Goal: Task Accomplishment & Management: Use online tool/utility

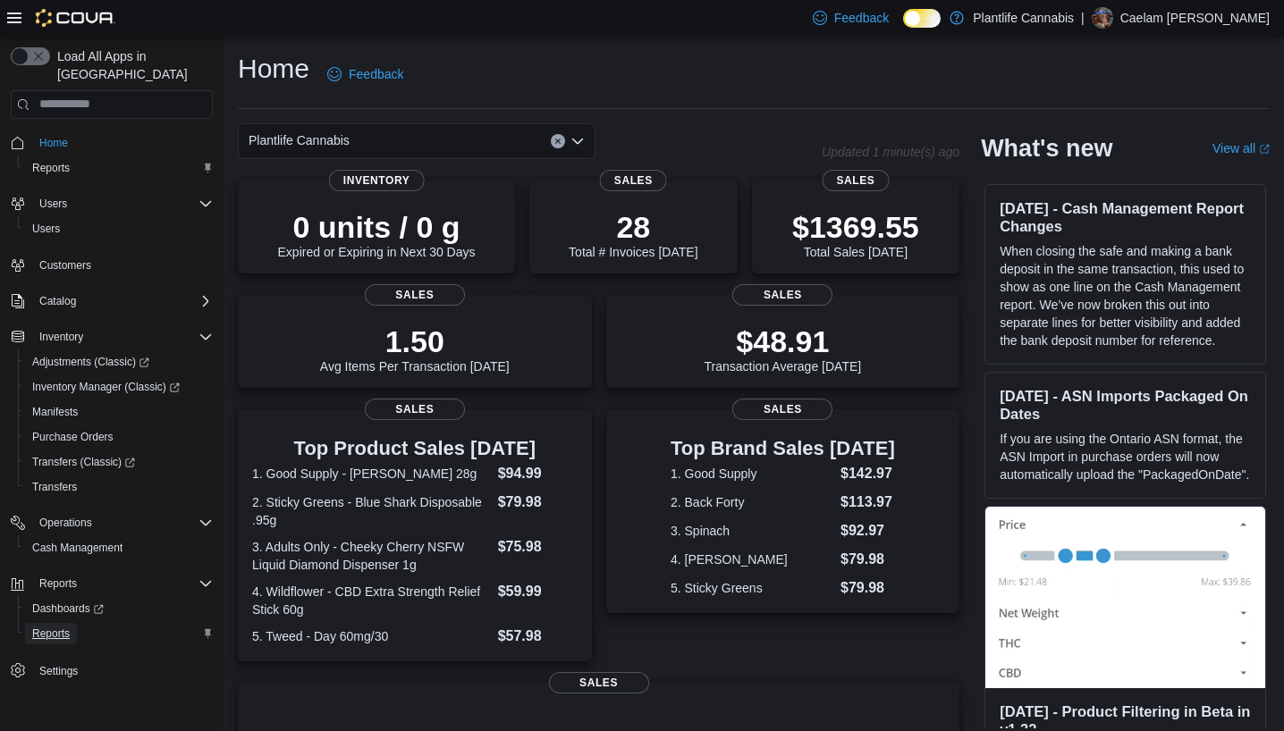
click at [58, 627] on span "Reports" at bounding box center [51, 634] width 38 height 14
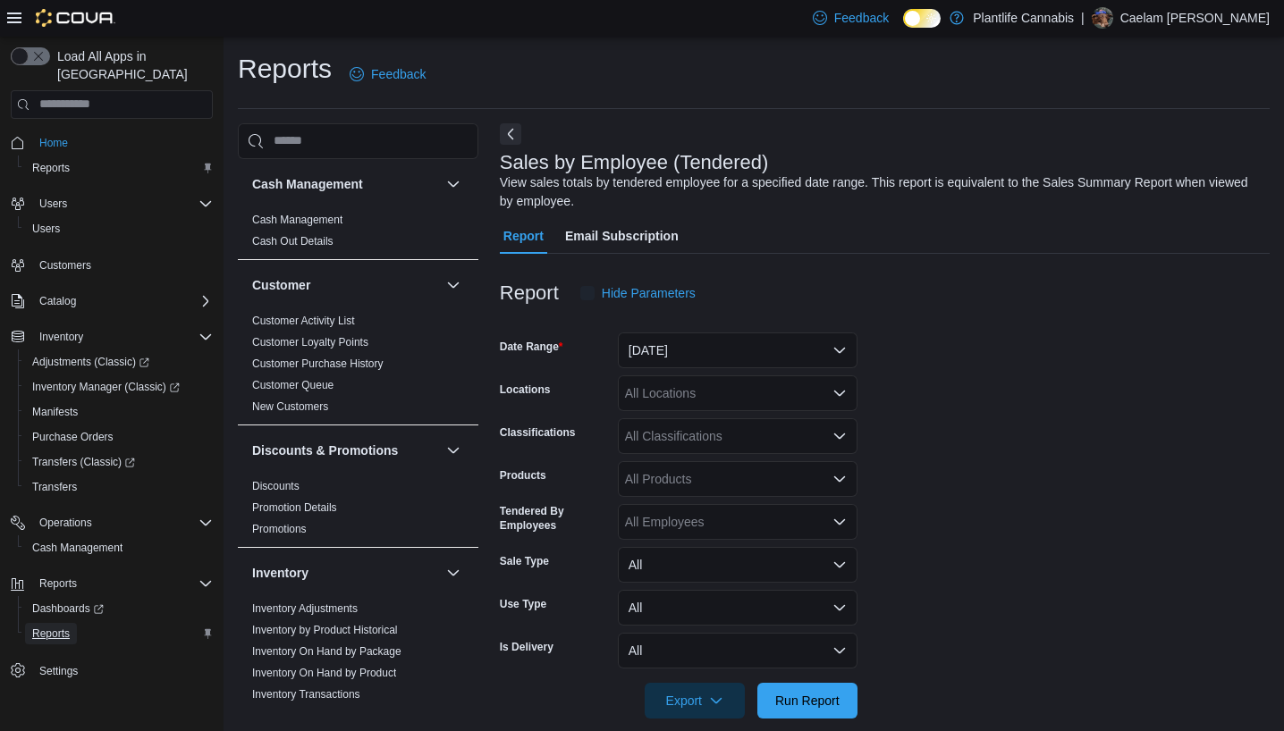
scroll to position [23, 0]
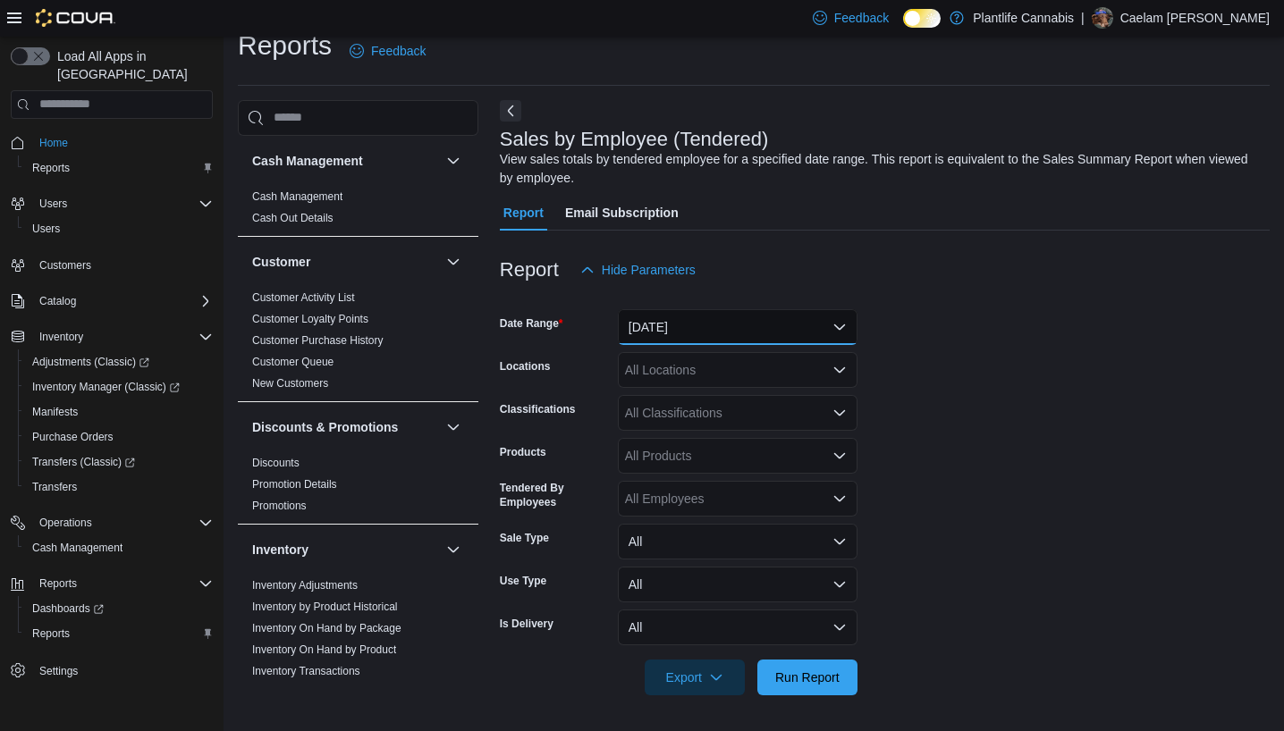
click at [708, 337] on button "[DATE]" at bounding box center [738, 327] width 240 height 36
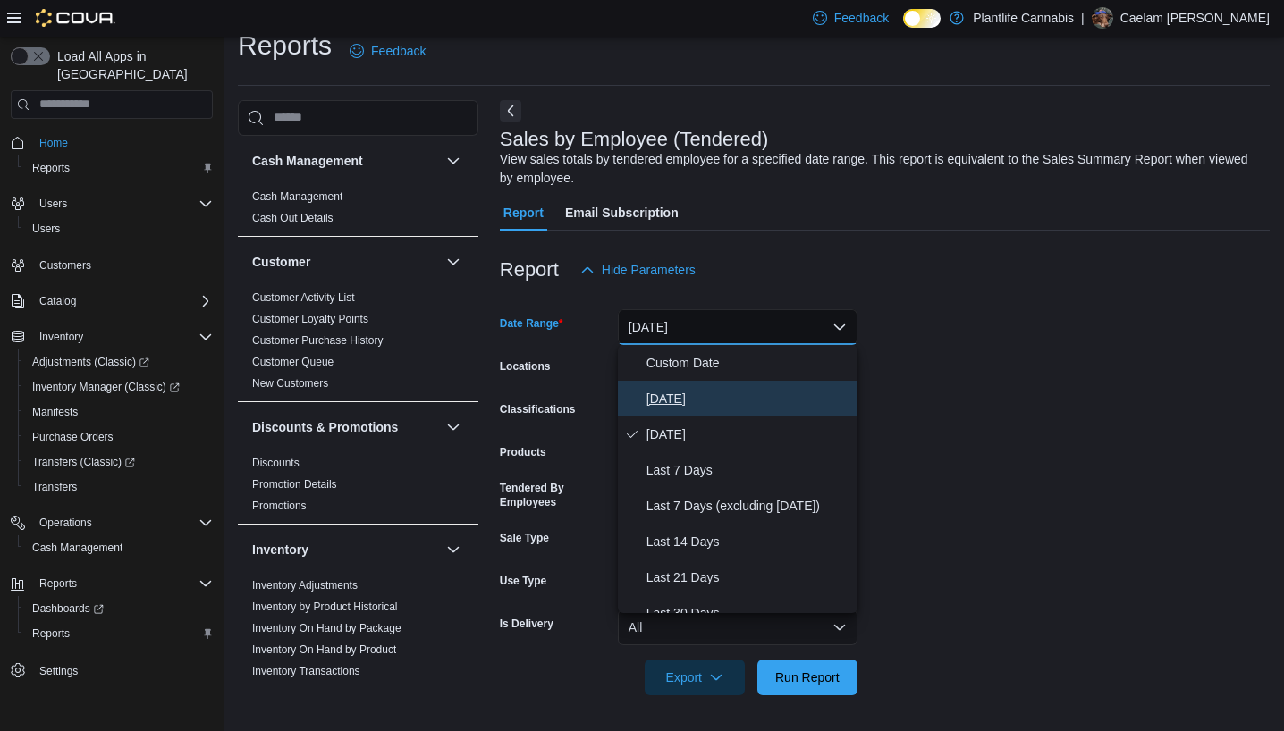
click at [701, 403] on span "[DATE]" at bounding box center [748, 398] width 204 height 21
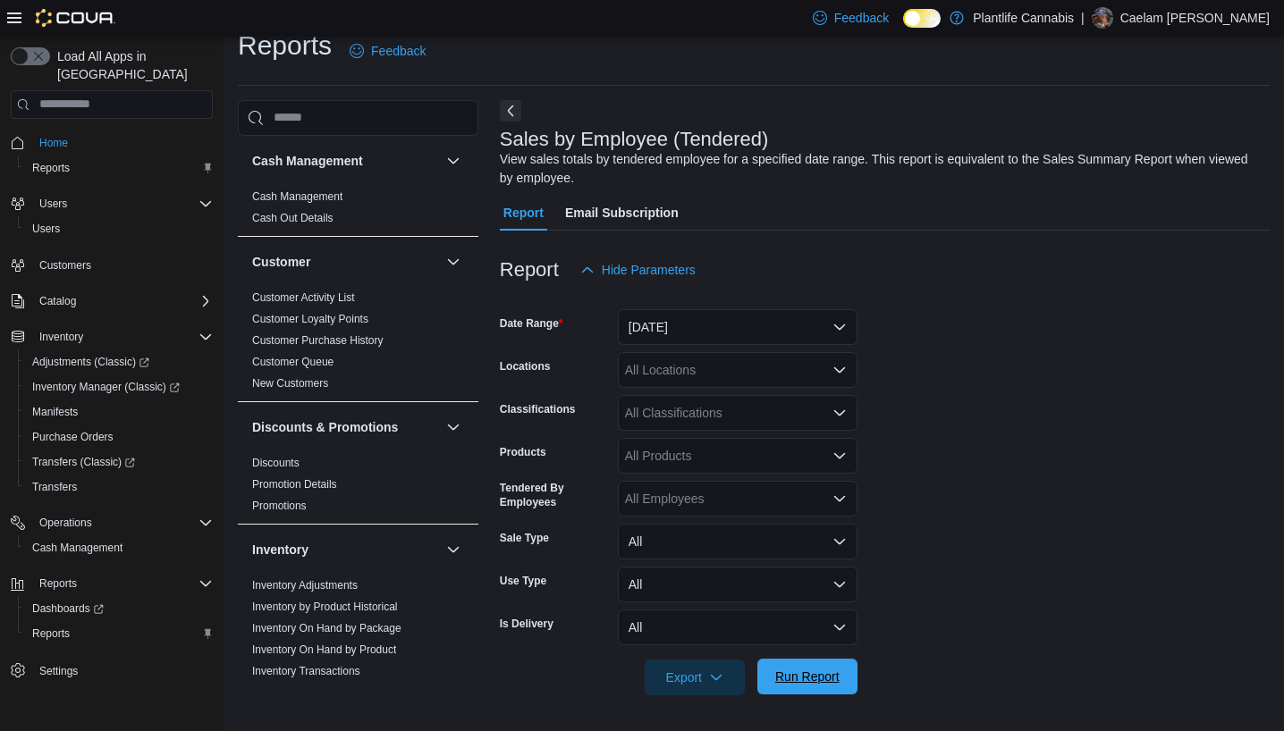
drag, startPoint x: 822, startPoint y: 685, endPoint x: 816, endPoint y: 670, distance: 16.1
click at [821, 684] on span "Run Report" at bounding box center [807, 677] width 64 height 18
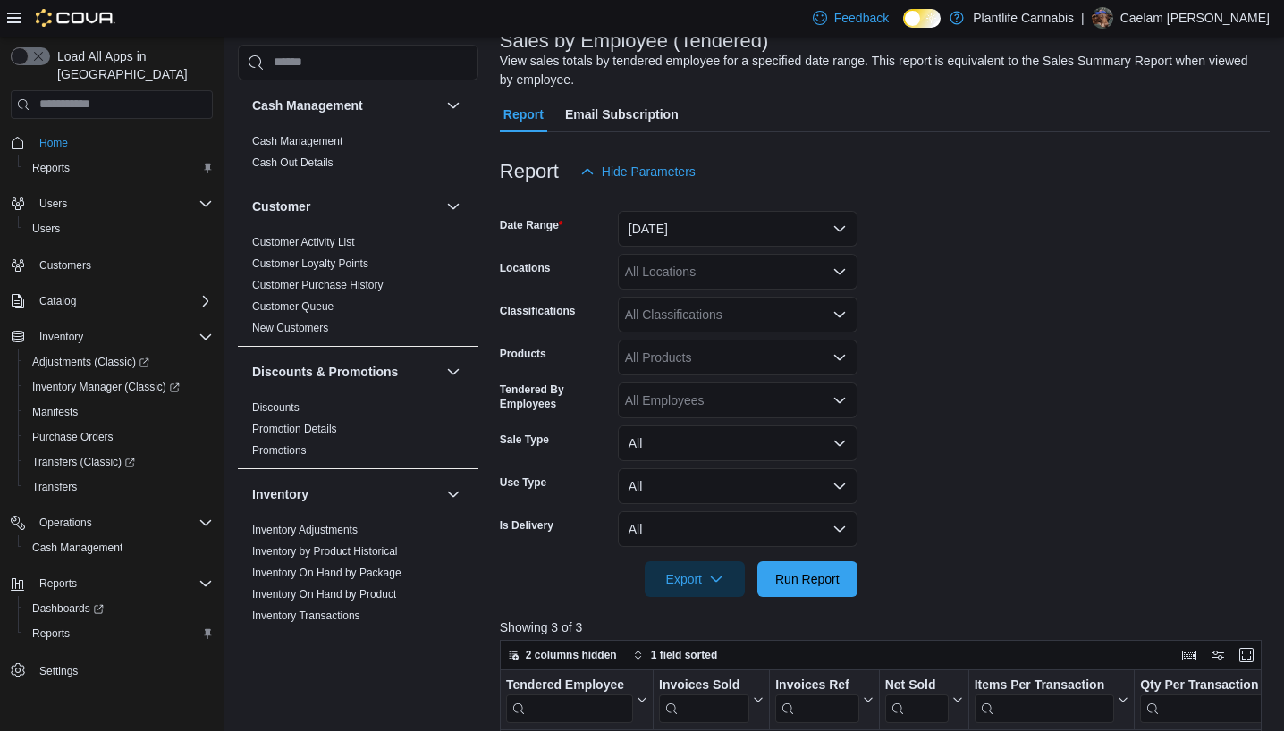
scroll to position [80, 0]
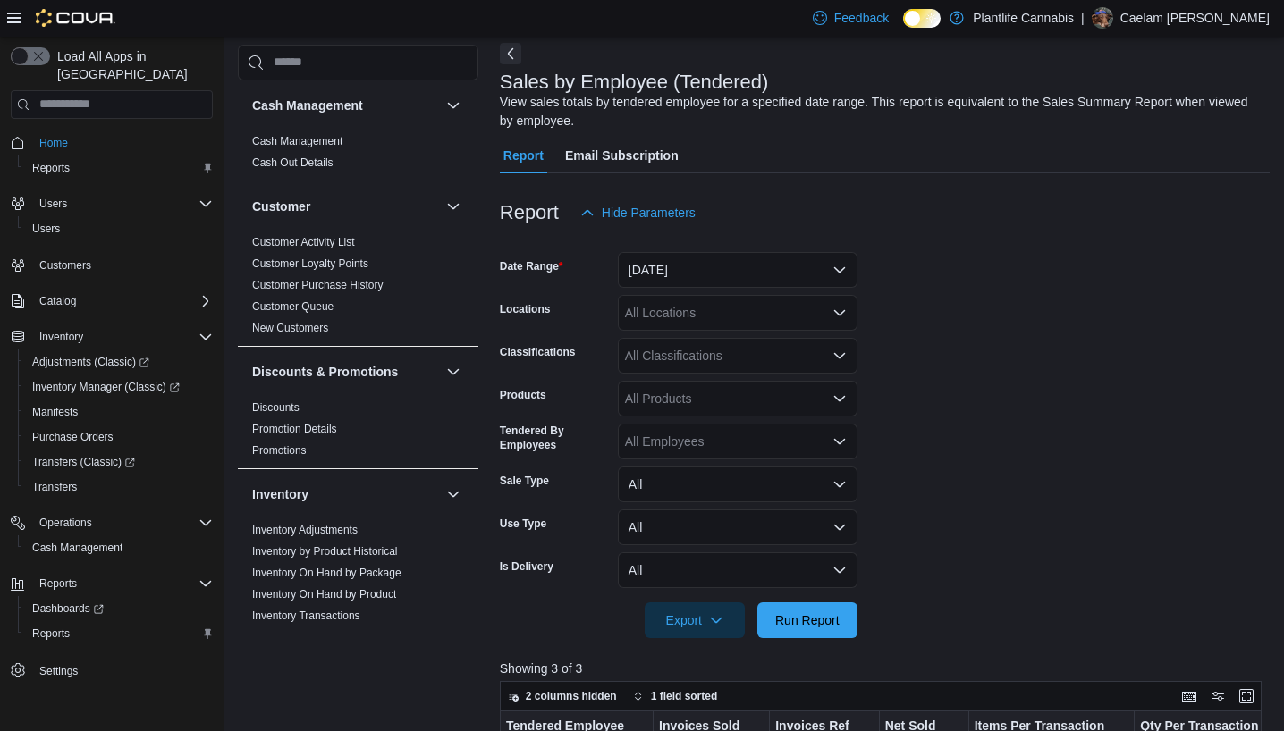
click at [803, 344] on div "All Classifications" at bounding box center [738, 356] width 240 height 36
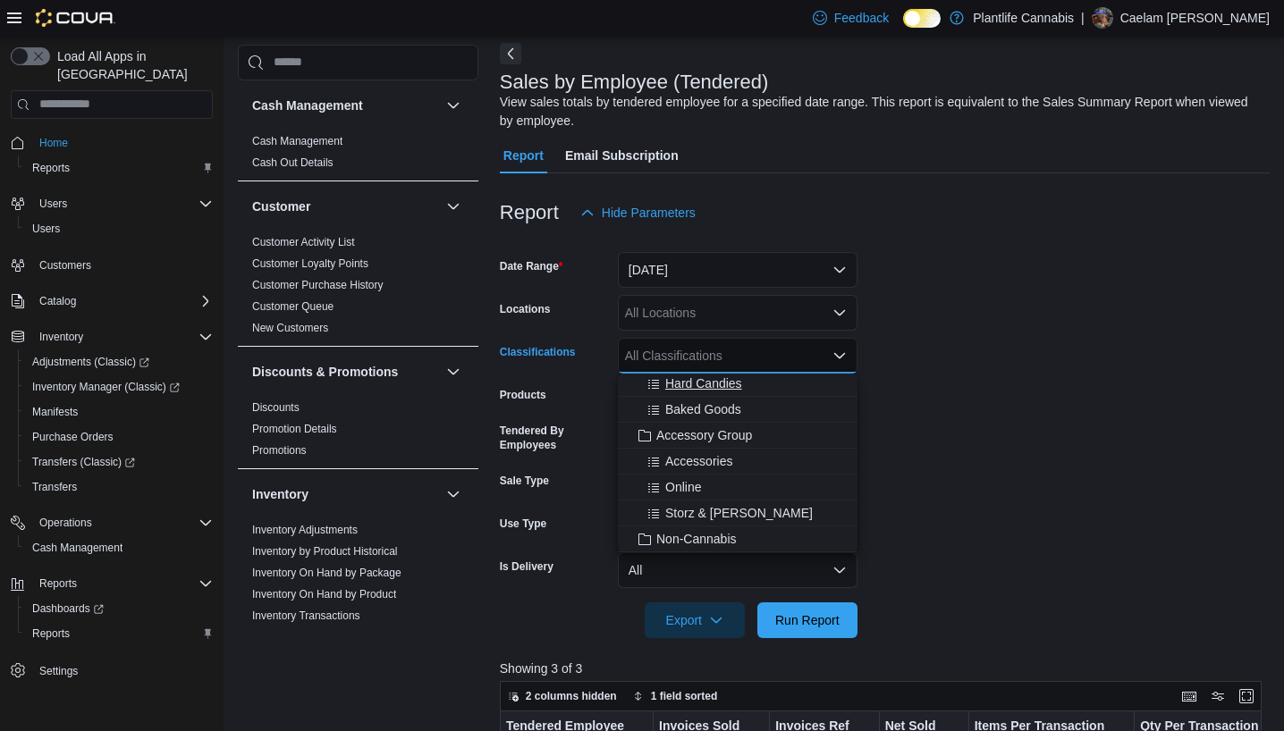
scroll to position [212, 0]
click at [731, 433] on span "Accessory Group" at bounding box center [704, 434] width 96 height 18
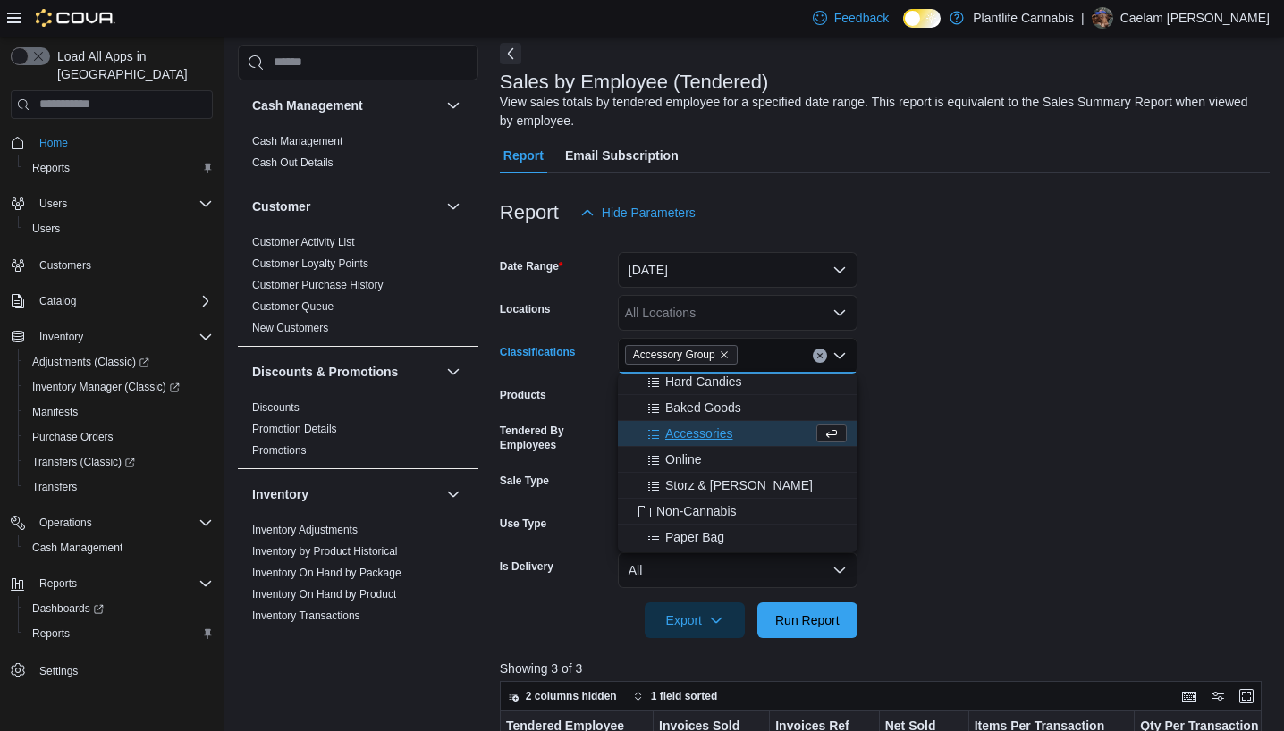
drag, startPoint x: 790, startPoint y: 613, endPoint x: 1016, endPoint y: 528, distance: 241.1
click at [792, 612] on span "Run Report" at bounding box center [807, 621] width 64 height 18
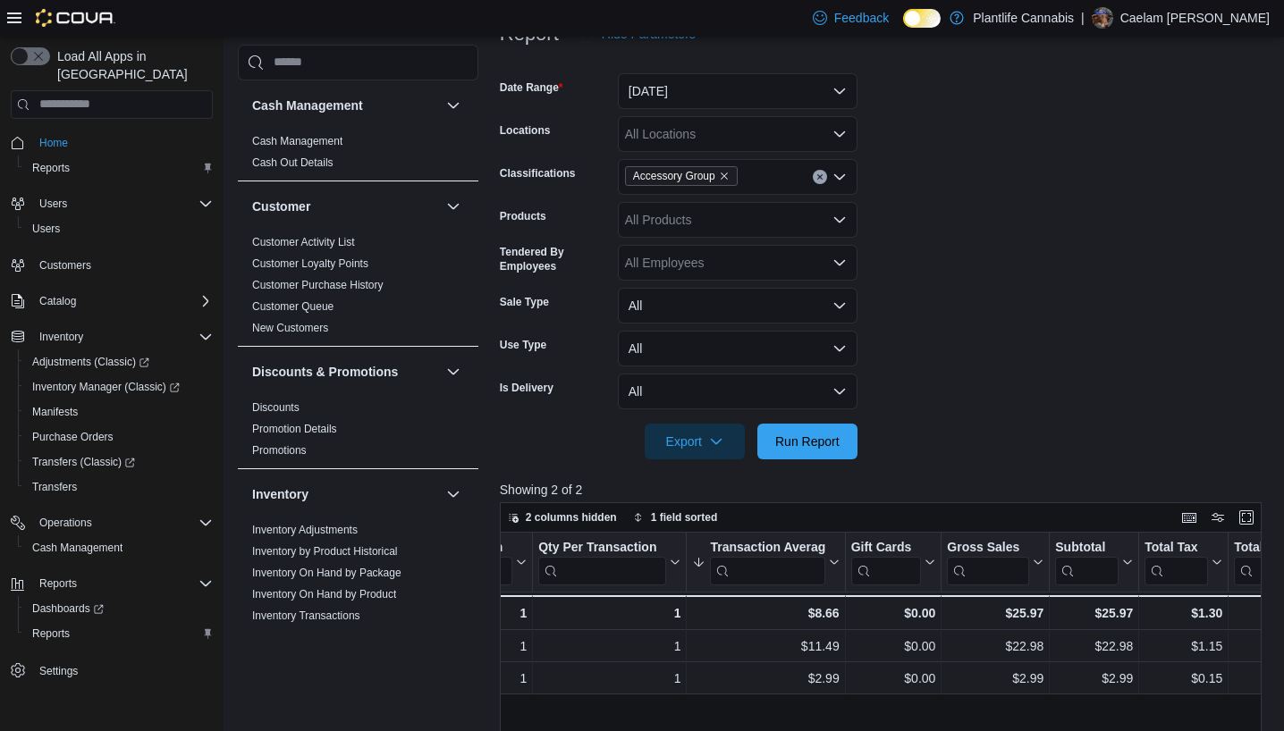
scroll to position [245, 0]
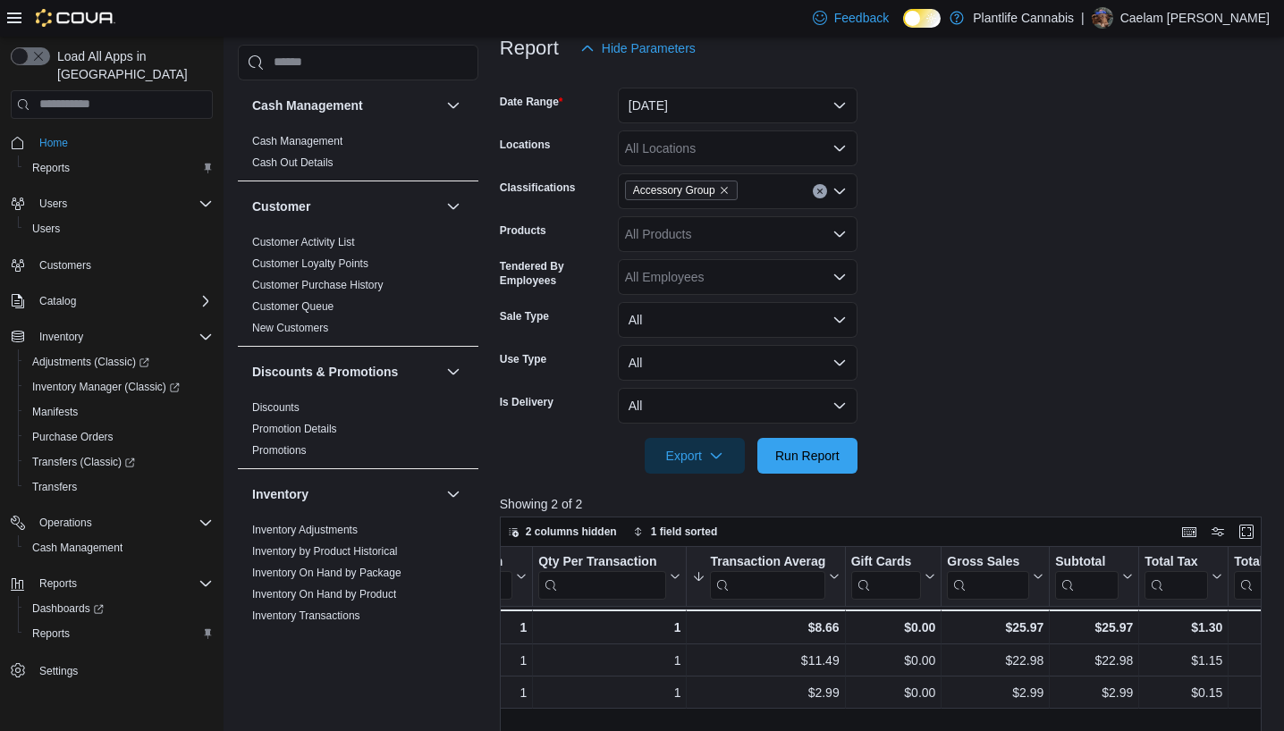
click at [820, 192] on icon "Clear input" at bounding box center [819, 191] width 7 height 7
